Goal: Task Accomplishment & Management: Manage account settings

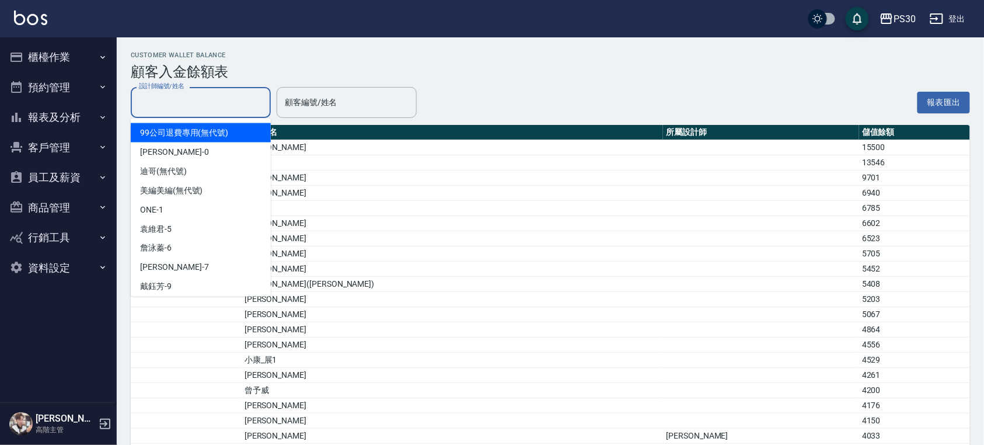
click at [228, 106] on input "設計師編號/姓名" at bounding box center [201, 102] width 130 height 20
click at [299, 99] on input "顧客編號/姓名" at bounding box center [347, 102] width 130 height 20
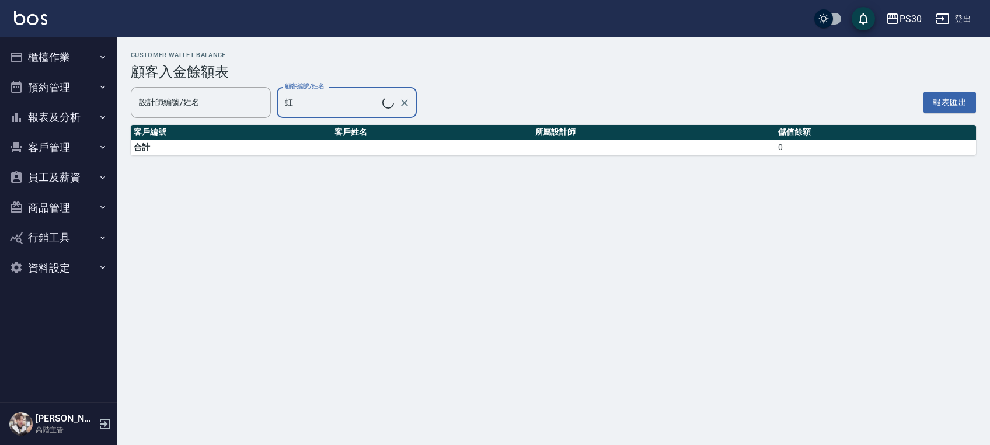
type input "[PERSON_NAME]/0922460772"
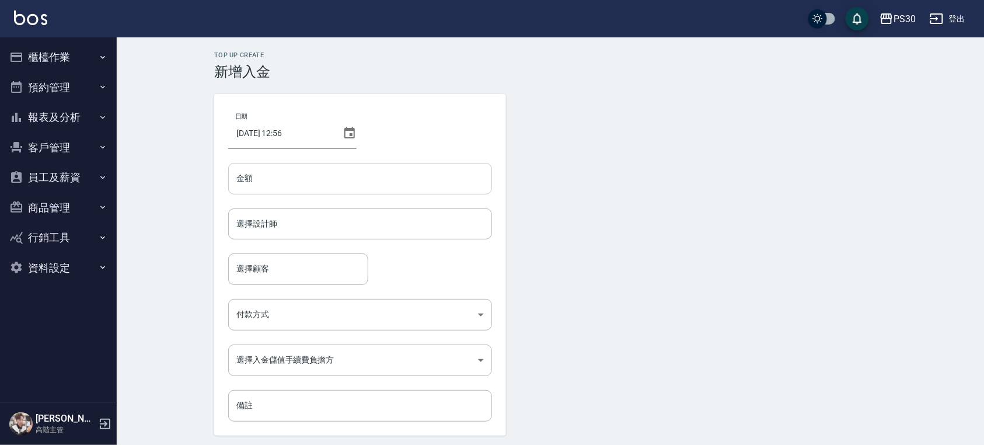
click at [401, 176] on input "金額" at bounding box center [360, 179] width 264 height 32
type input "-450"
click at [389, 231] on input "選擇設計師" at bounding box center [359, 224] width 253 height 20
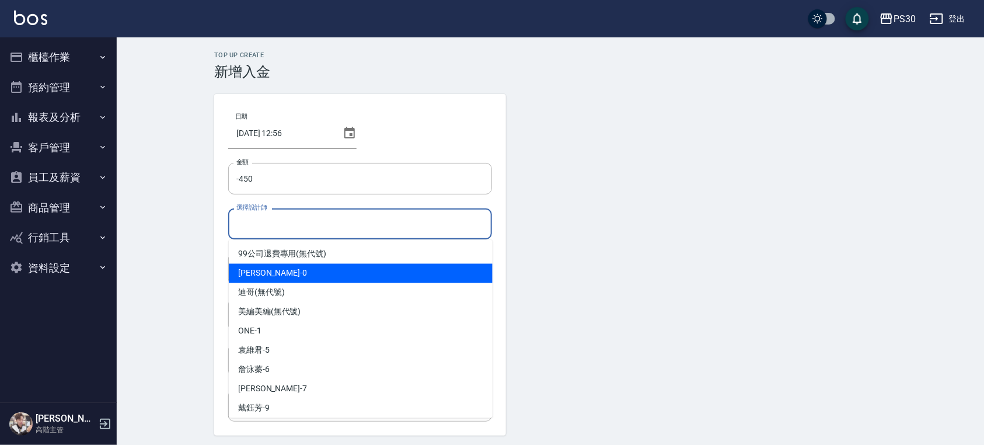
click at [327, 268] on div "廖金城 -0" at bounding box center [361, 273] width 264 height 19
type input "廖金城-0"
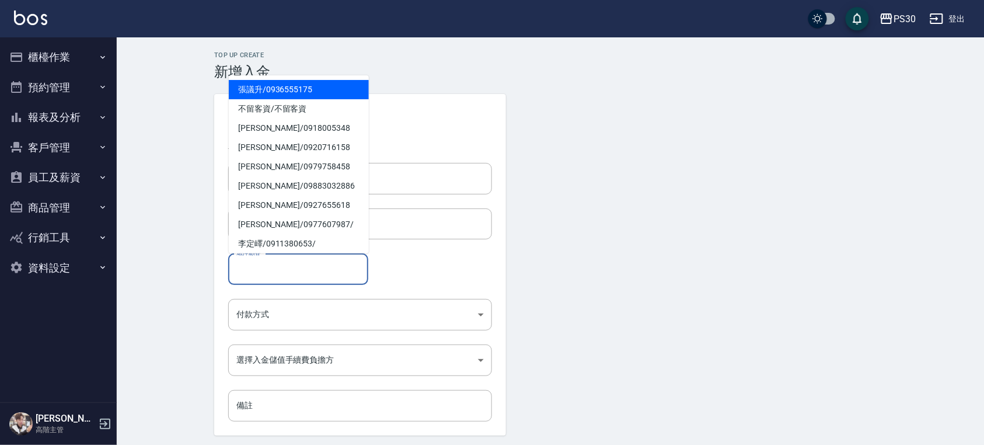
click at [313, 276] on input "選擇顧客" at bounding box center [298, 268] width 130 height 20
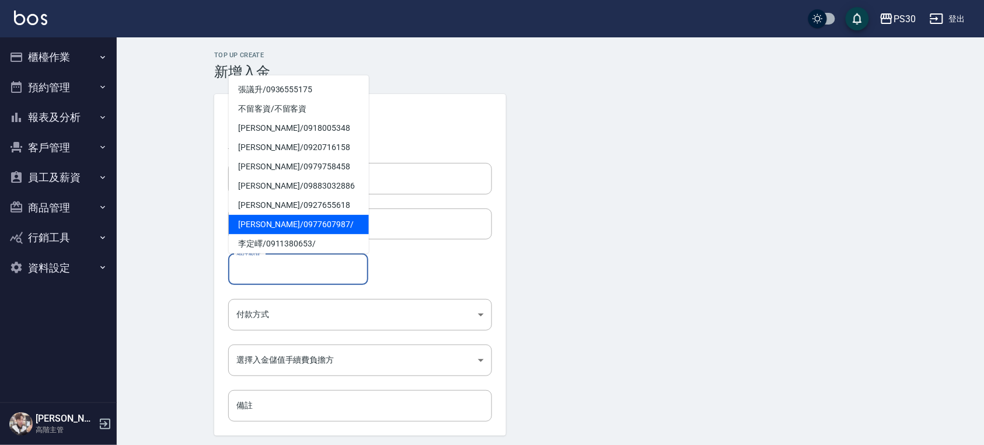
click at [467, 264] on div "選擇顧客 選擇顧客" at bounding box center [360, 268] width 264 height 31
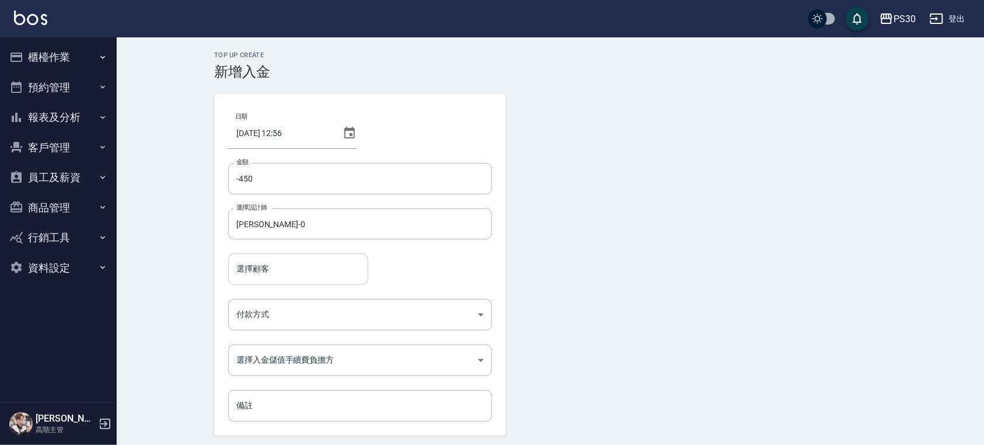
click at [338, 264] on input "選擇顧客" at bounding box center [298, 268] width 130 height 20
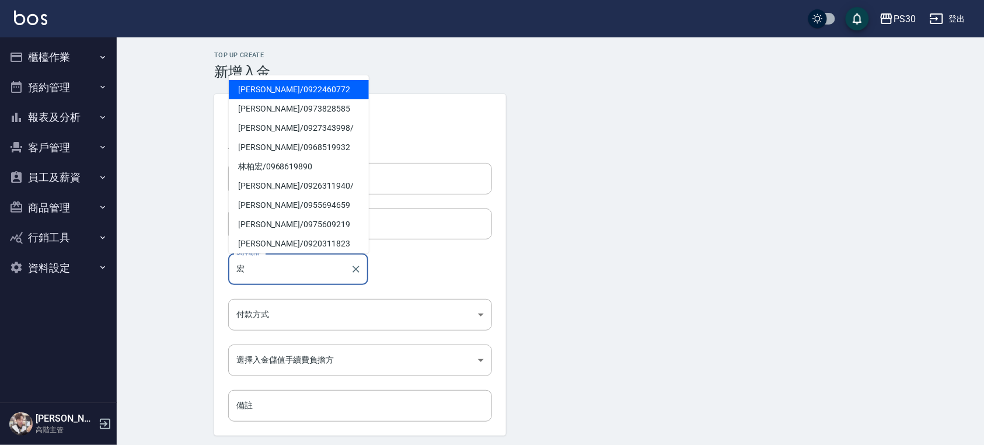
click at [308, 82] on span "許宏立 / 0922460772" at bounding box center [299, 89] width 140 height 19
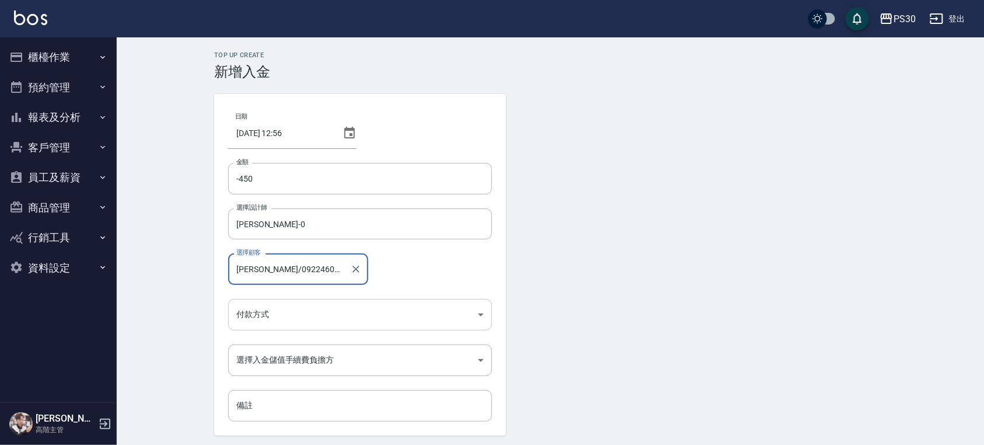
type input "許宏立/0922460772"
click at [295, 309] on body "PS30 登出 櫃檯作業 打帳單 帳單列表 掛單列表 座位開單 營業儀表板 現金收支登錄 高階收支登錄 材料自購登錄 每日結帳 排班表 現場電腦打卡 掃碼打卡…" at bounding box center [492, 242] width 984 height 484
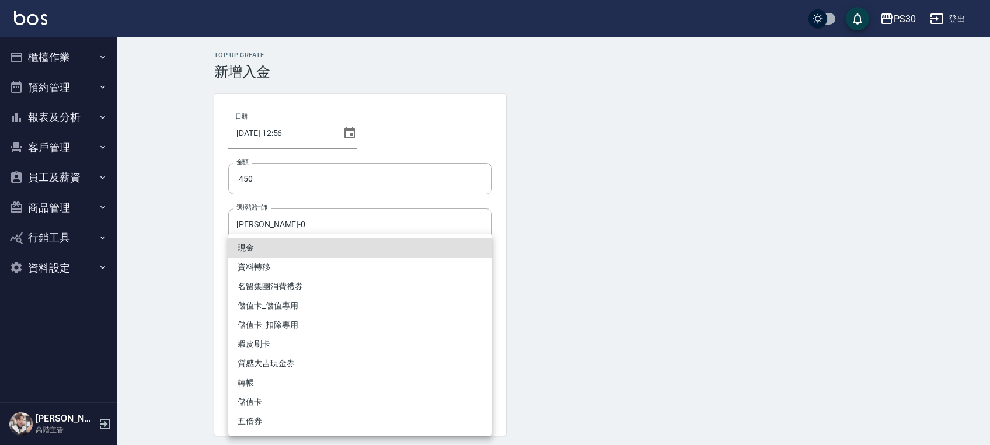
click at [281, 331] on li "儲值卡_扣除專用" at bounding box center [360, 324] width 264 height 19
type input "儲值卡_扣除專用"
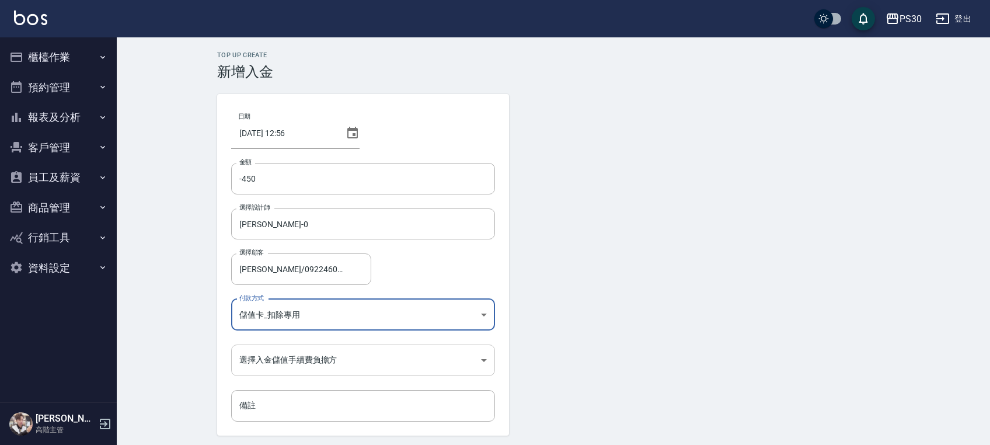
click at [339, 364] on body "PS30 登出 櫃檯作業 打帳單 帳單列表 掛單列表 座位開單 營業儀表板 現金收支登錄 高階收支登錄 材料自購登錄 每日結帳 排班表 現場電腦打卡 掃碼打卡…" at bounding box center [495, 242] width 990 height 484
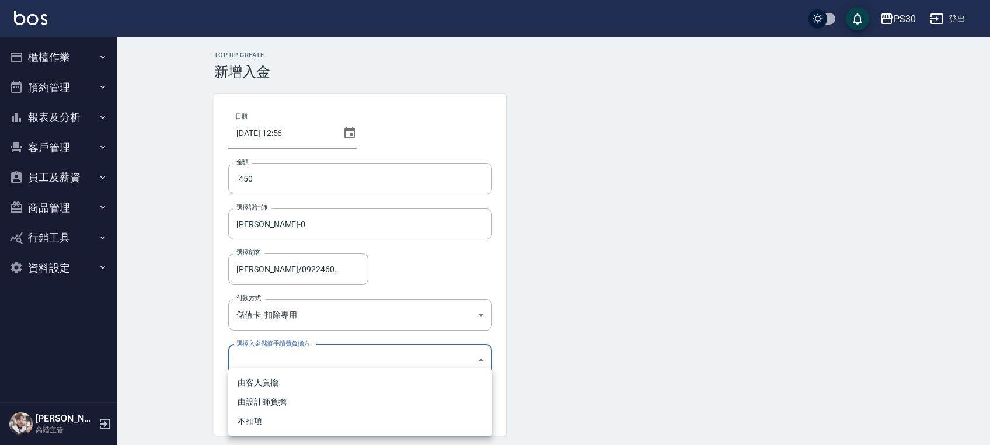
click at [368, 425] on li "不扣項" at bounding box center [360, 420] width 264 height 19
type input "WITHOUTHANDLINGFEE"
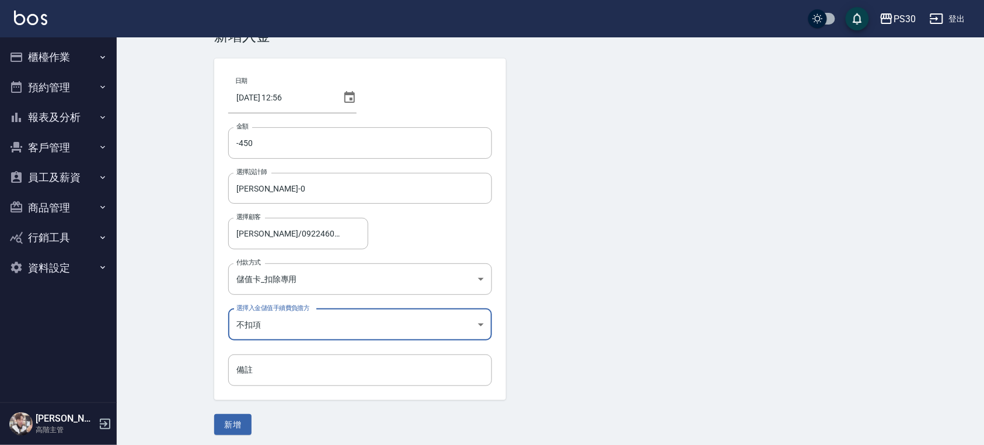
scroll to position [40, 0]
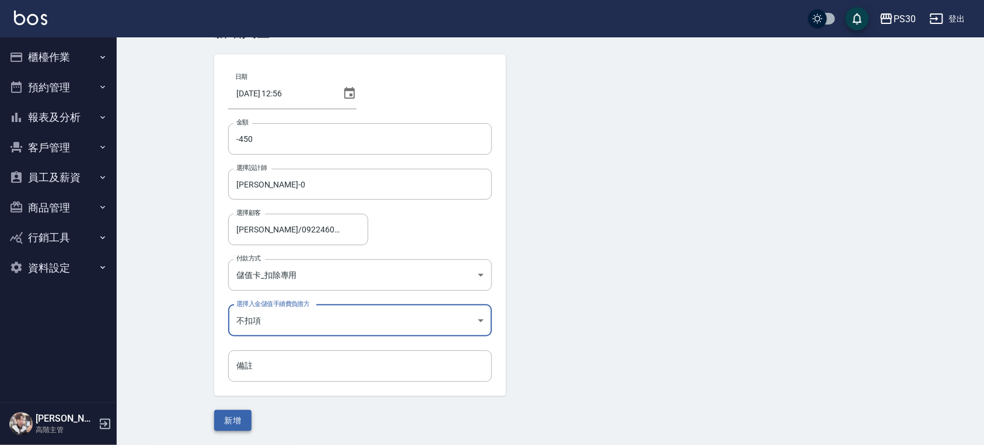
click at [226, 426] on button "新增" at bounding box center [232, 421] width 37 height 22
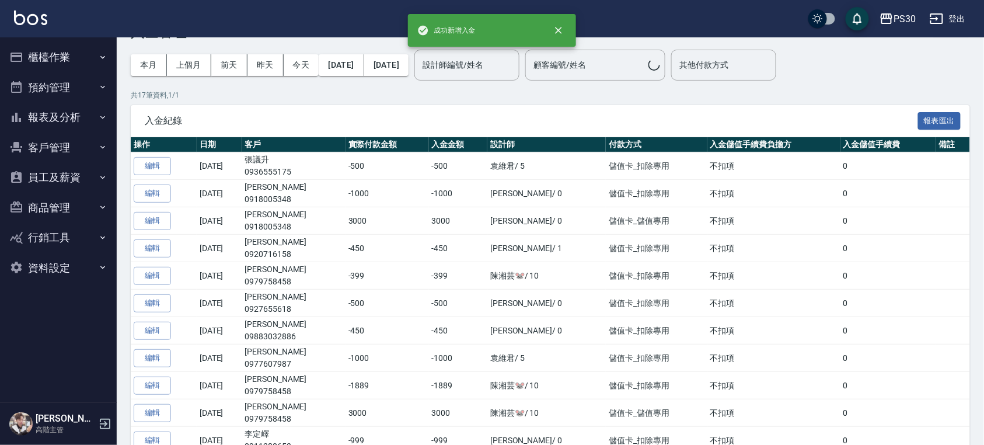
scroll to position [0, 0]
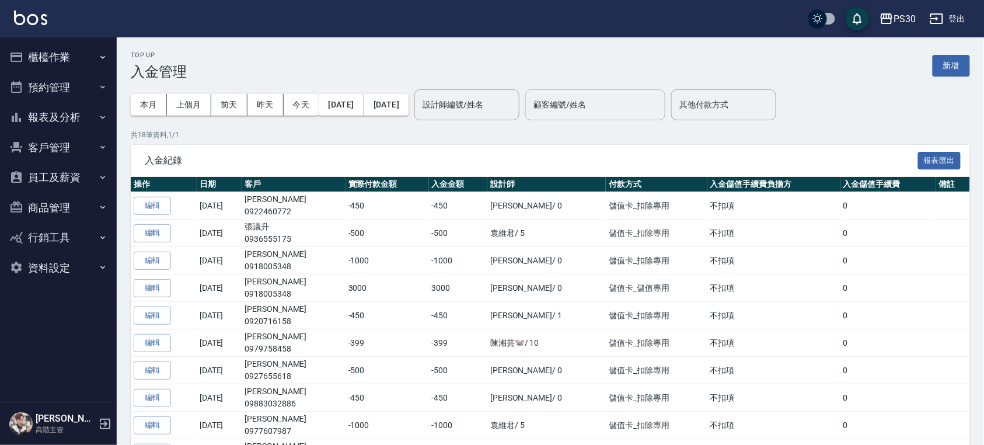
click at [581, 113] on input "顧客編號/姓名" at bounding box center [595, 105] width 130 height 20
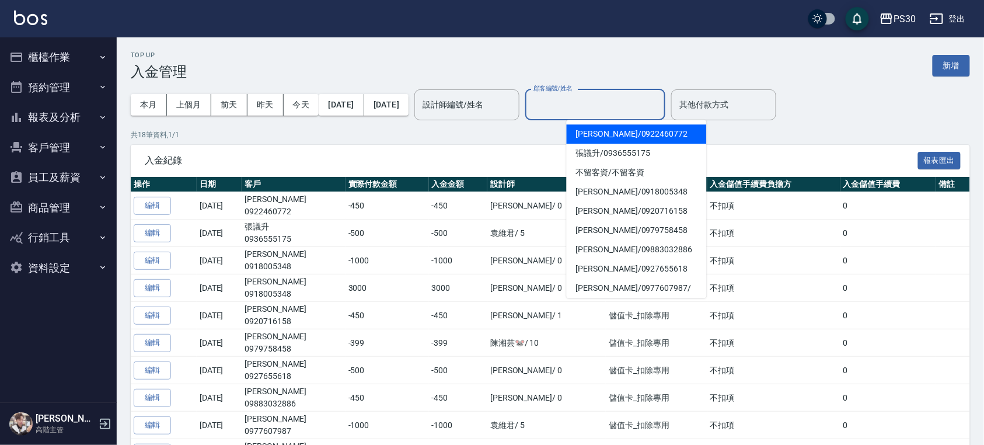
click at [586, 133] on span "[PERSON_NAME]/ 0922460772" at bounding box center [637, 133] width 140 height 19
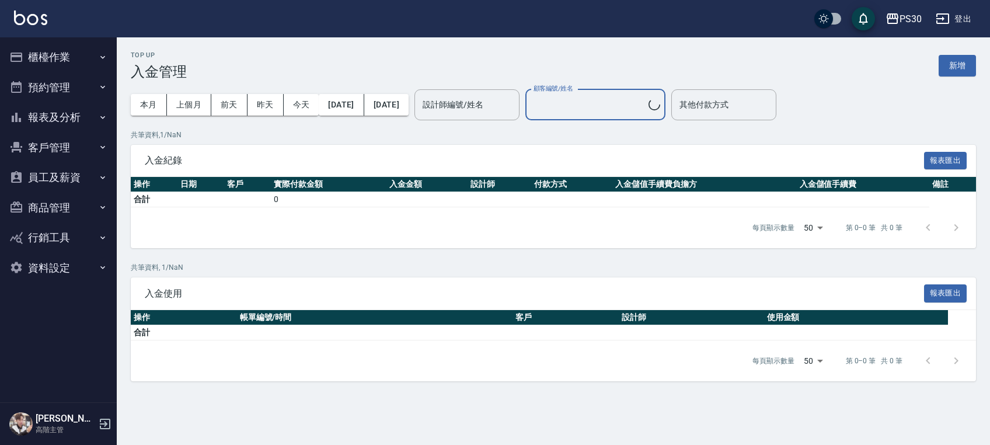
type input "[PERSON_NAME]/0922460772"
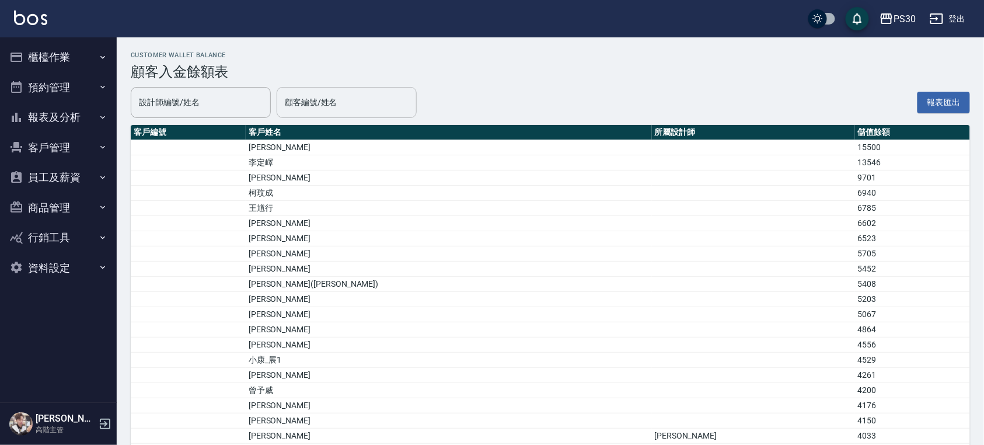
click at [374, 106] on input "顧客編號/姓名" at bounding box center [347, 102] width 130 height 20
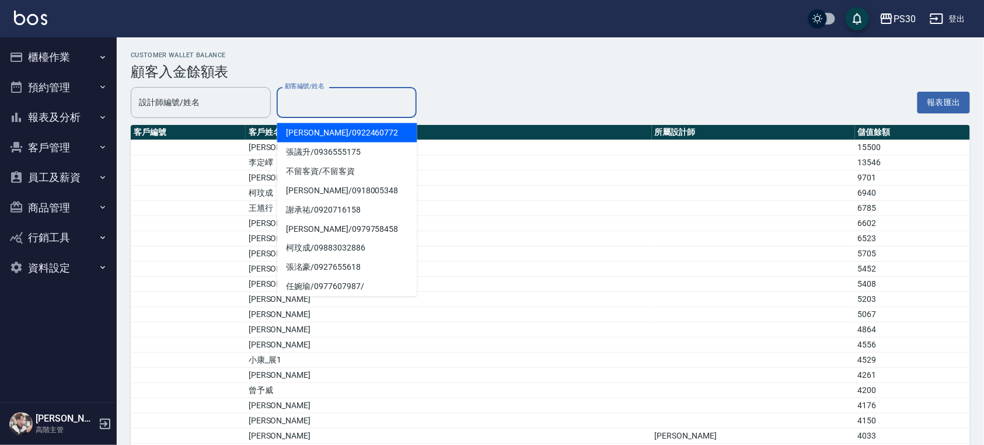
click at [405, 131] on span "[PERSON_NAME]/ 0922460772" at bounding box center [347, 132] width 140 height 19
type input "[PERSON_NAME]/0922460772"
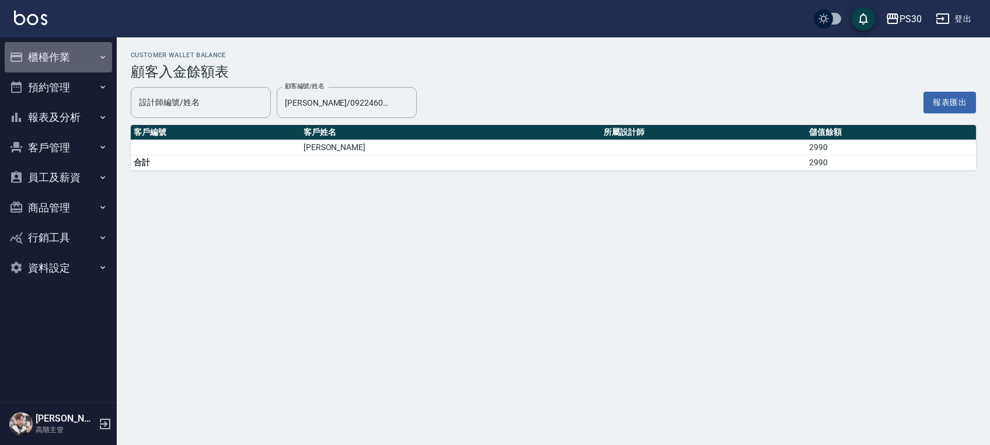
click at [51, 61] on button "櫃檯作業" at bounding box center [58, 57] width 107 height 30
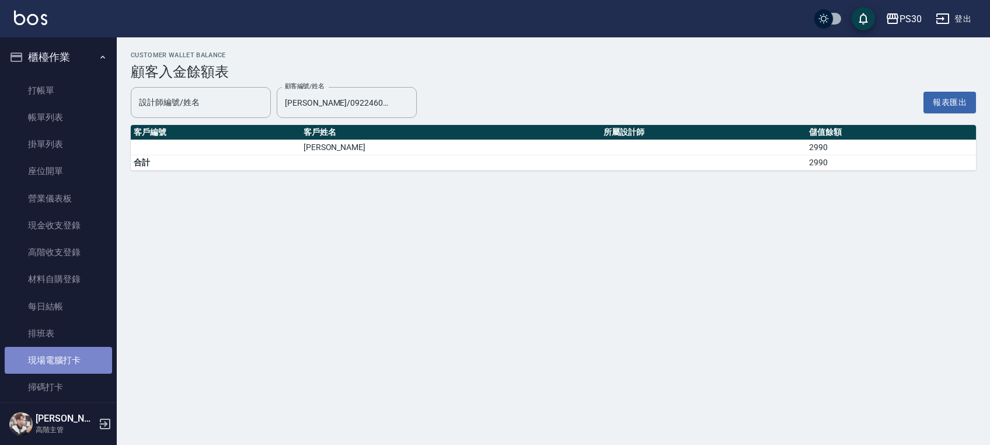
click at [73, 370] on link "現場電腦打卡" at bounding box center [58, 360] width 107 height 27
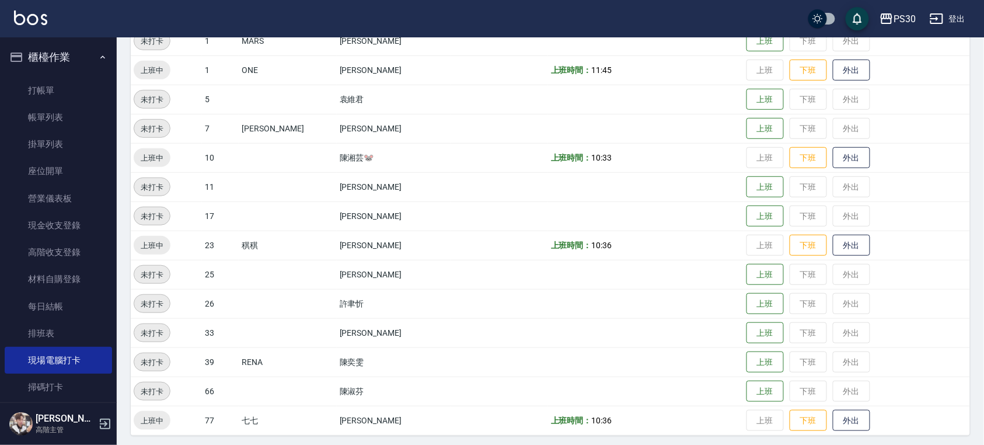
scroll to position [195, 0]
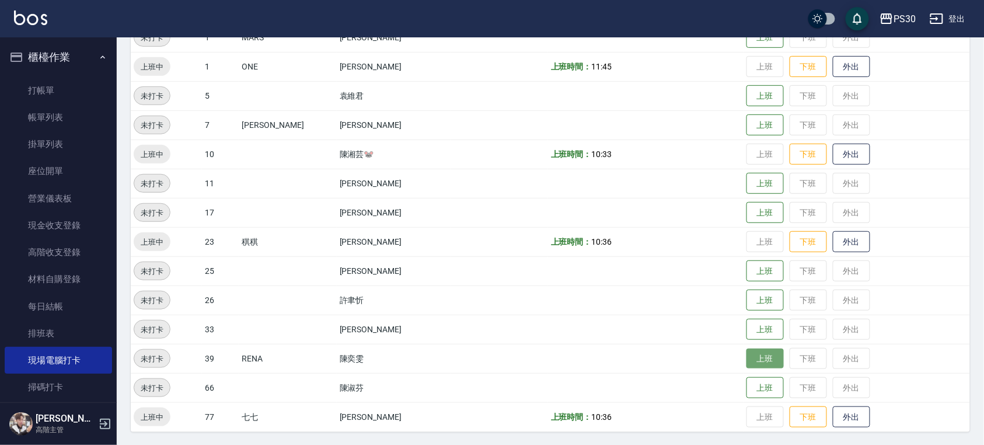
click at [746, 361] on button "上班" at bounding box center [764, 358] width 37 height 20
